Goal: Use online tool/utility

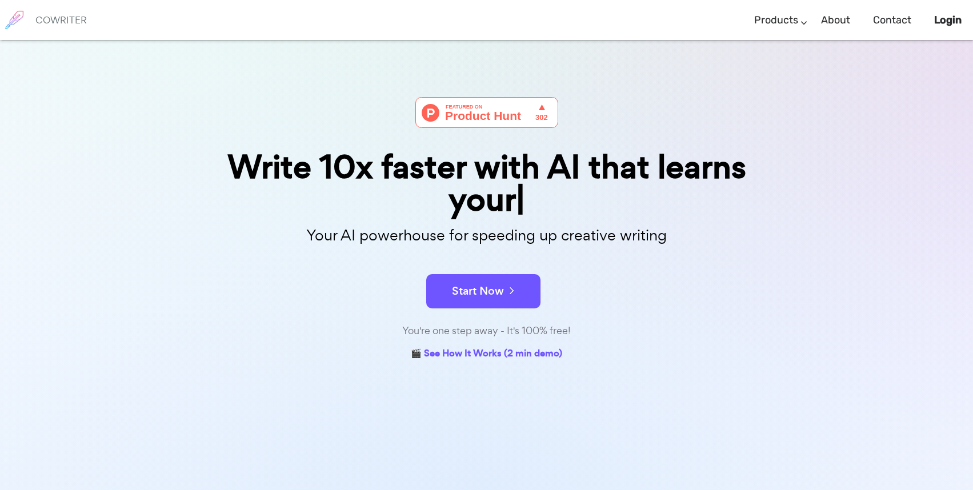
click at [491, 257] on div "Your AI powerhouse for speeding up creative writing" at bounding box center [487, 239] width 589 height 37
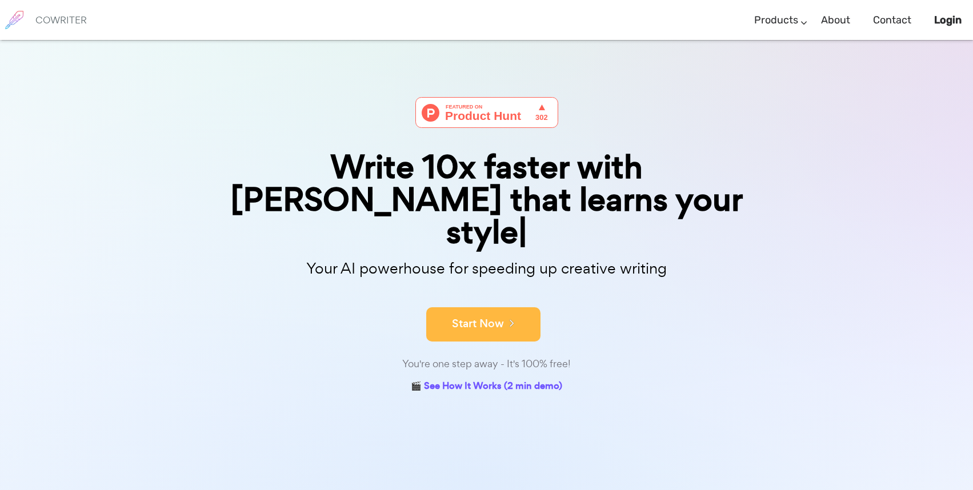
click at [482, 307] on button "Start Now" at bounding box center [483, 324] width 114 height 34
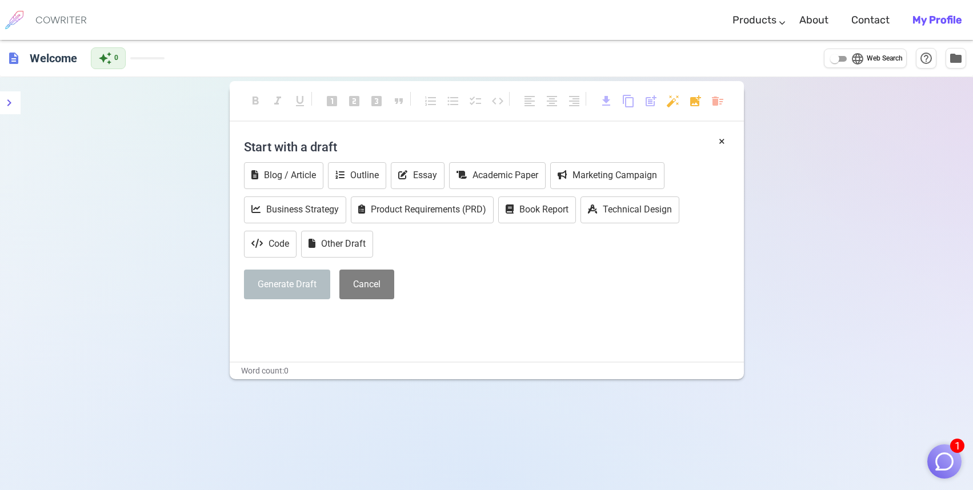
click at [455, 259] on div "Blog / Article Outline Essay Academic Paper Marketing Campaign Business Strateg…" at bounding box center [487, 211] width 486 height 98
click at [373, 182] on button "Outline" at bounding box center [357, 175] width 58 height 27
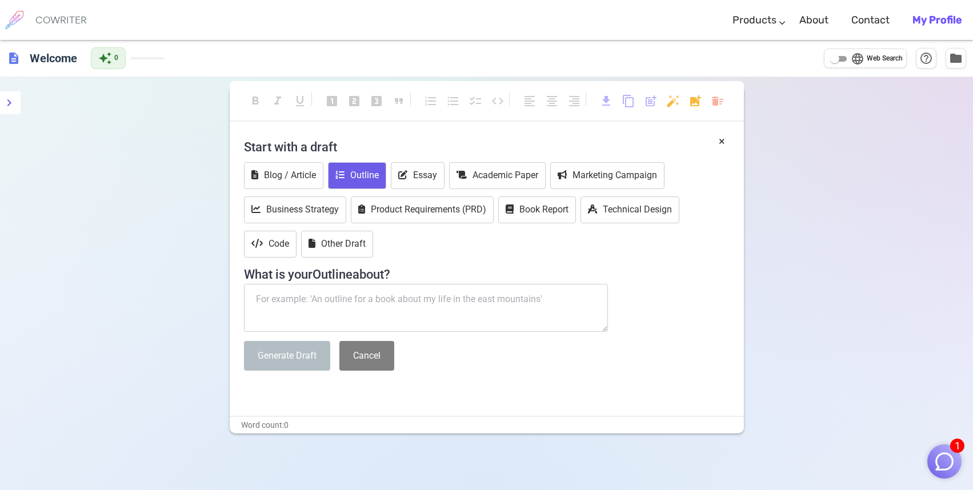
click at [374, 297] on textarea at bounding box center [426, 308] width 365 height 48
type textarea "d"
type textarea "therapy dogs"
click at [318, 355] on button "Generate Draft" at bounding box center [287, 356] width 86 height 30
